Goal: Information Seeking & Learning: Get advice/opinions

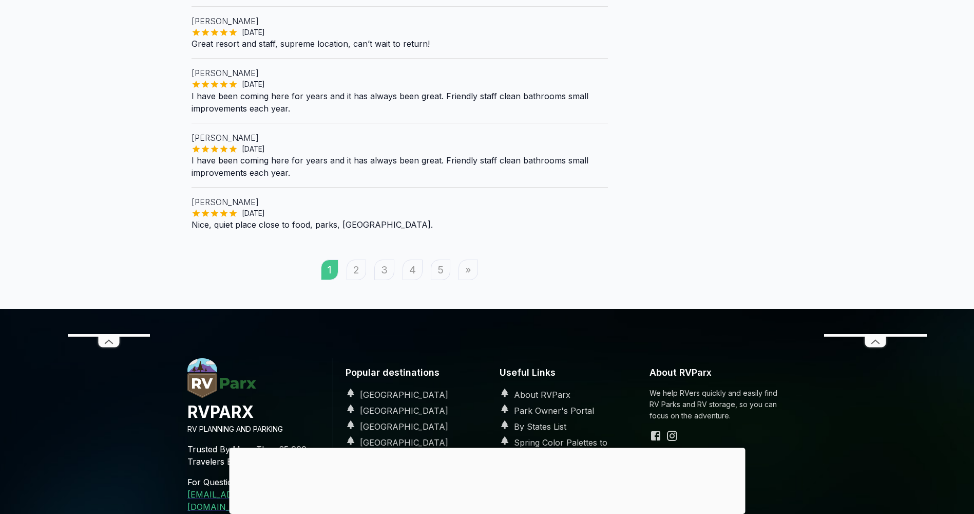
scroll to position [1085, 0]
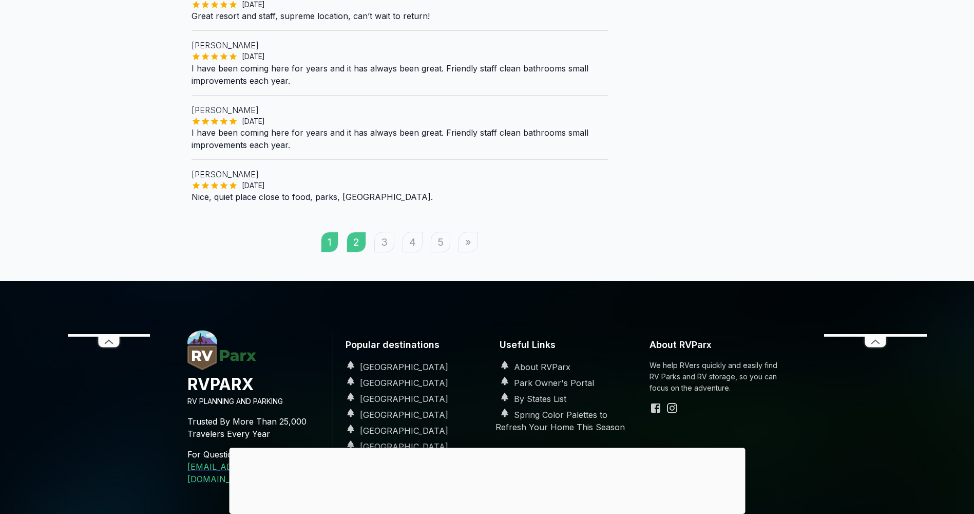
click at [354, 232] on link "2" at bounding box center [357, 242] width 20 height 21
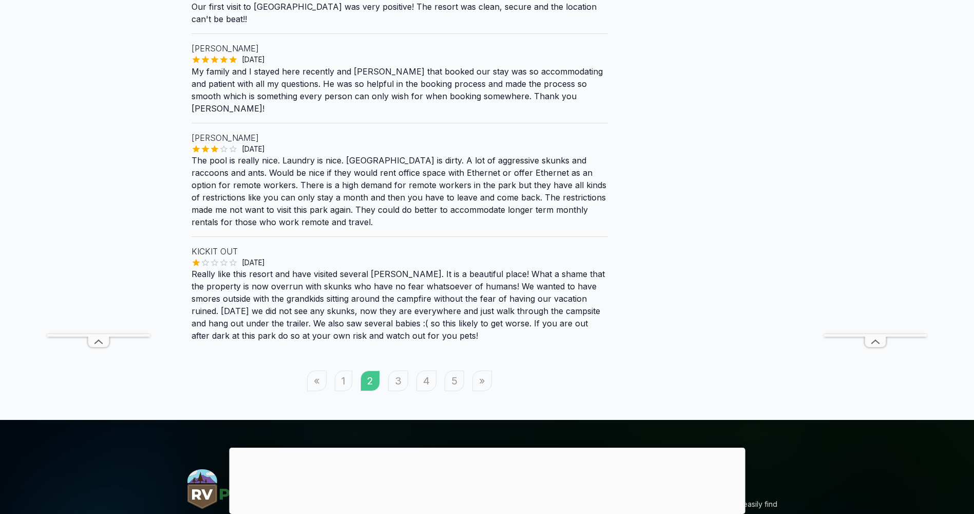
scroll to position [1130, 0]
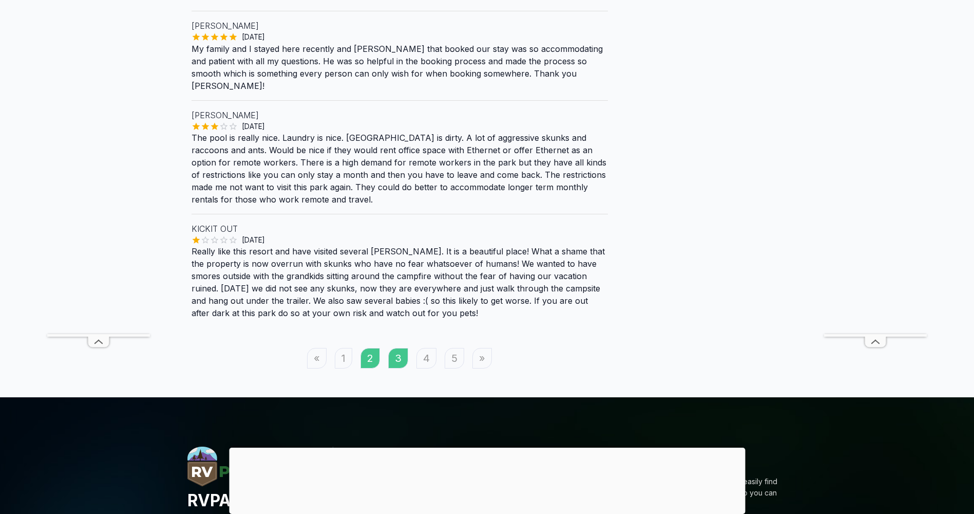
click at [396, 348] on link "3" at bounding box center [398, 358] width 20 height 21
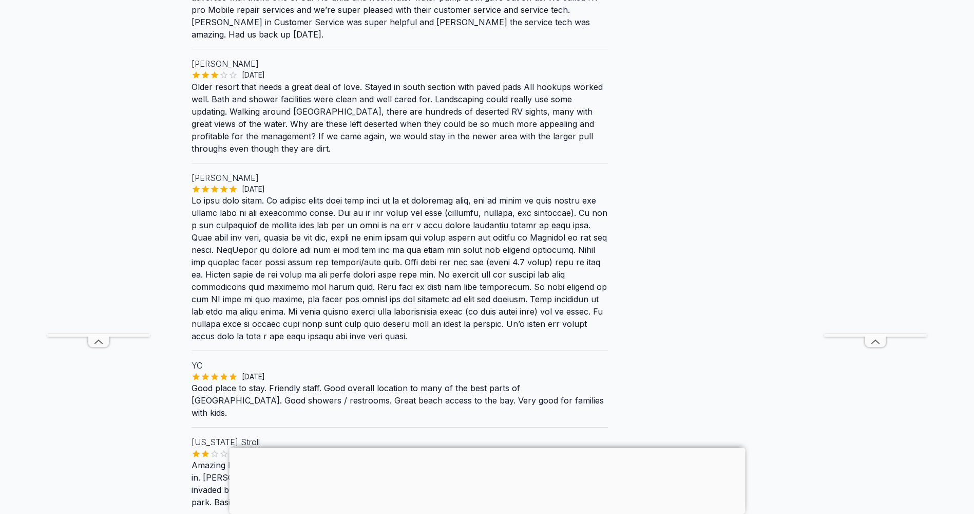
scroll to position [668, 0]
